Goal: Learn about a topic: Learn about a topic

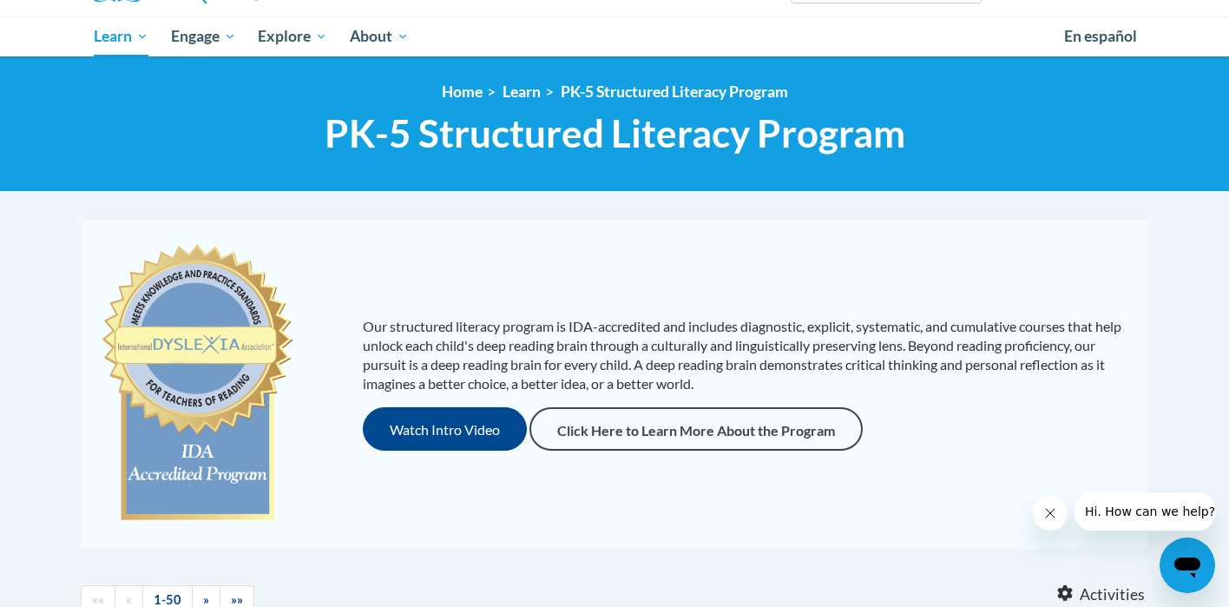
scroll to position [165, 0]
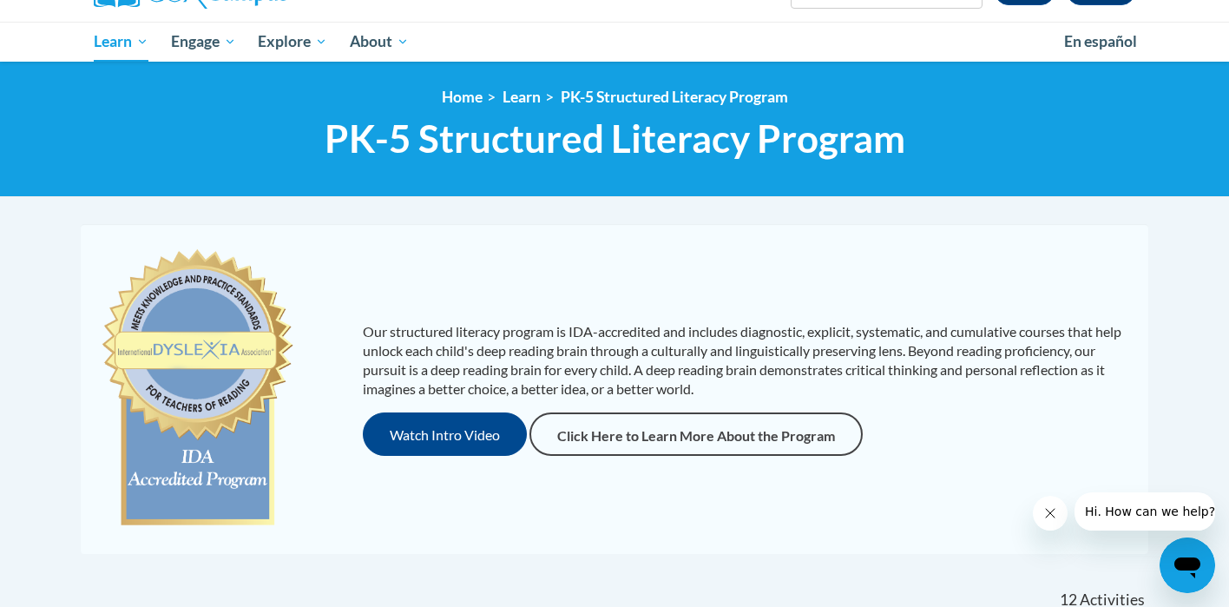
click at [303, 285] on div at bounding box center [217, 388] width 265 height 295
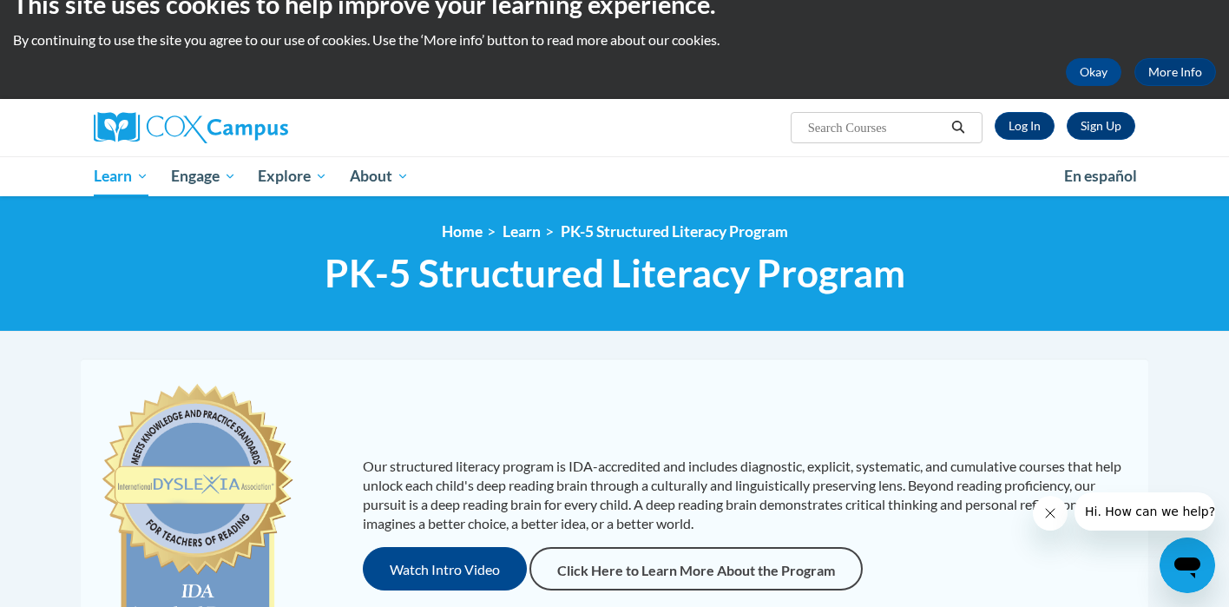
scroll to position [0, 0]
